Goal: Task Accomplishment & Management: Use online tool/utility

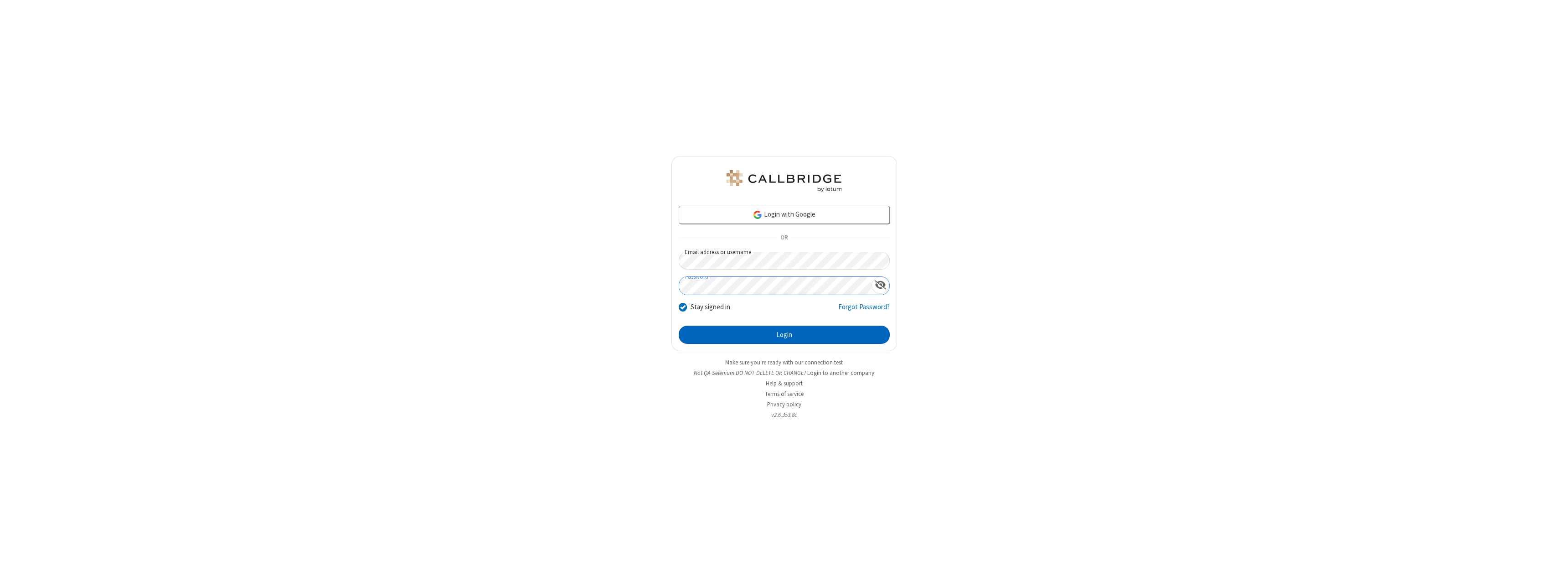
click at [784, 334] on button "Login" at bounding box center [784, 335] width 211 height 18
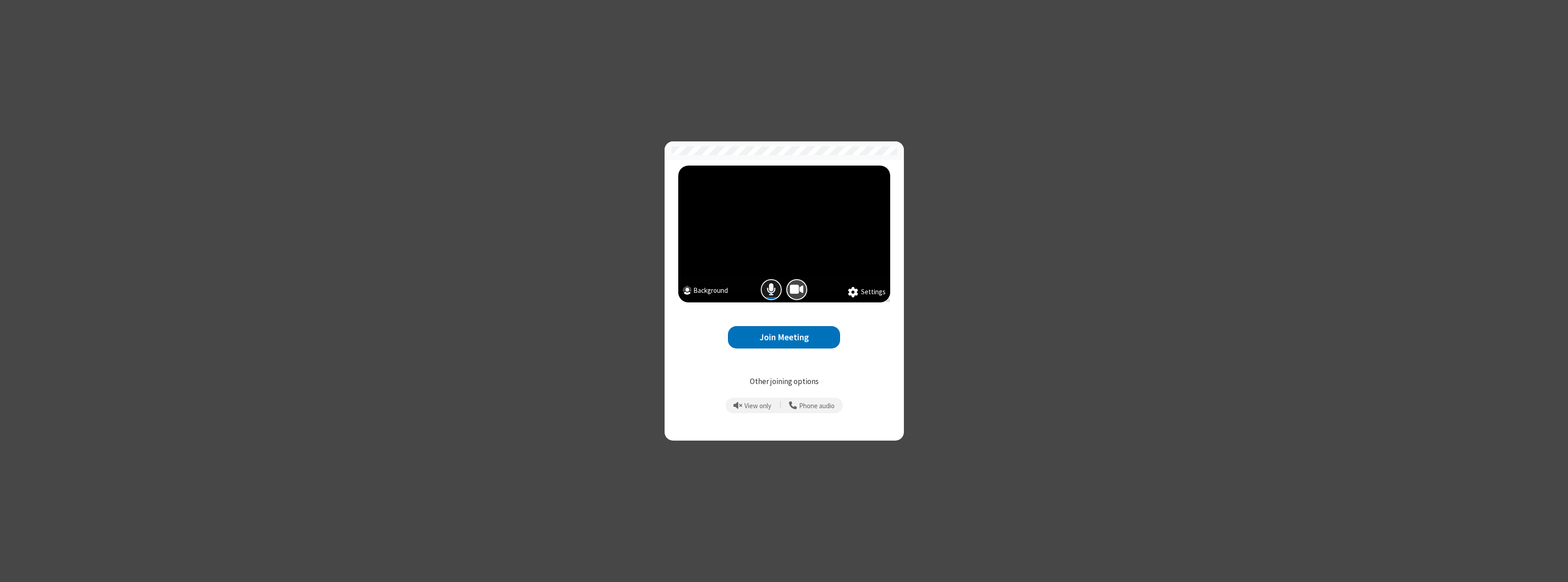
click at [771, 289] on span "Mic is on" at bounding box center [771, 289] width 9 height 13
click at [784, 337] on button "Join Meeting" at bounding box center [784, 337] width 112 height 22
